Goal: Transaction & Acquisition: Purchase product/service

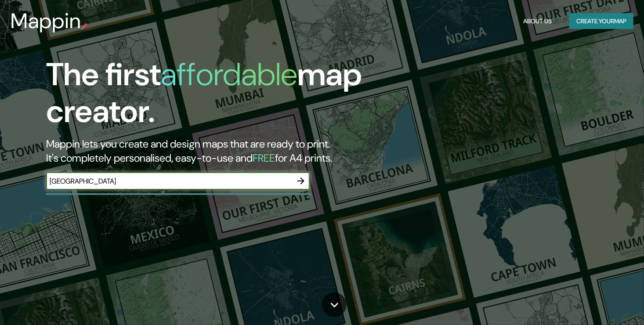
type input "spain"
click at [301, 180] on icon "button" at bounding box center [301, 181] width 11 height 11
